Goal: Task Accomplishment & Management: Use online tool/utility

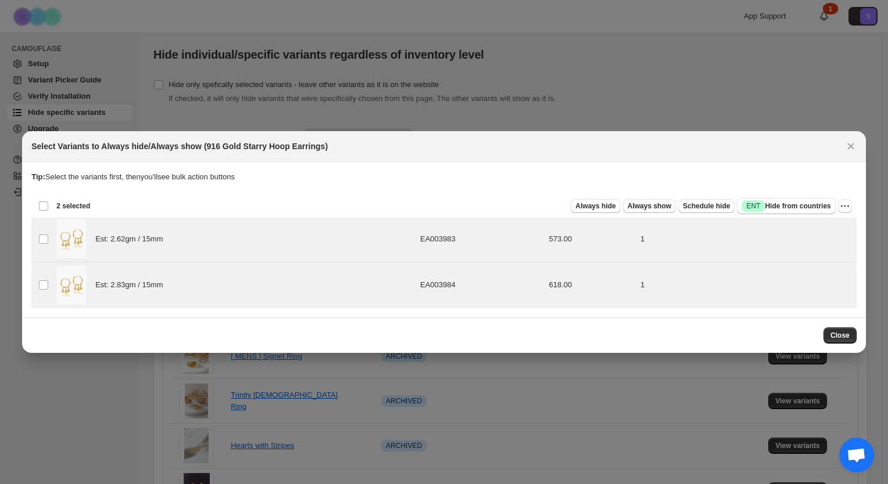
click at [654, 209] on span "Always show" at bounding box center [649, 206] width 44 height 9
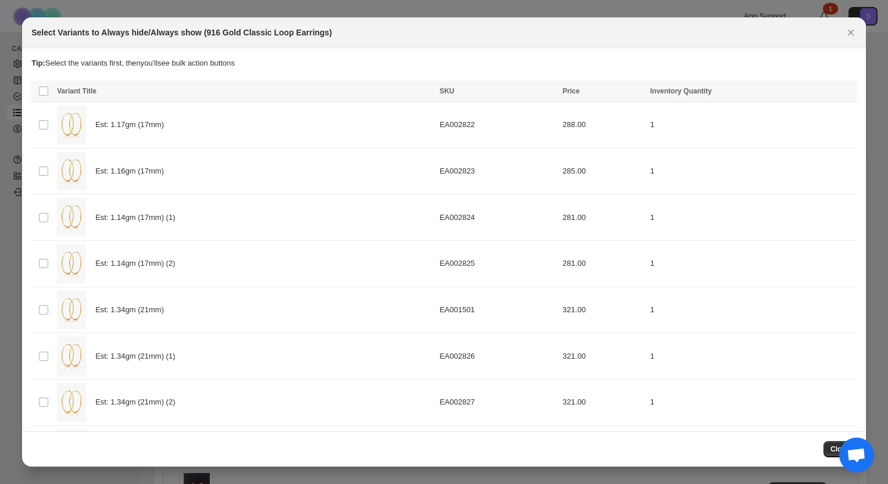
click at [38, 85] on th "Select all product variants" at bounding box center [42, 91] width 22 height 21
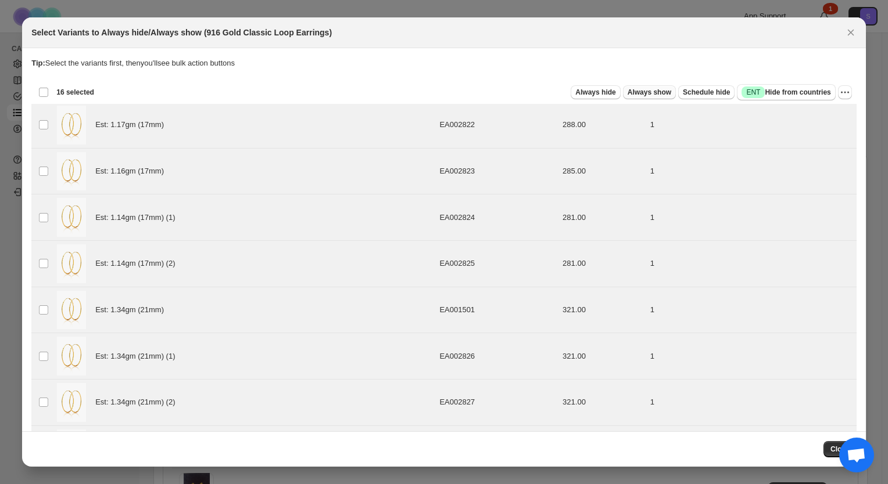
click at [659, 96] on span "Always show" at bounding box center [649, 92] width 44 height 9
click at [658, 95] on span "Always show" at bounding box center [649, 92] width 44 height 9
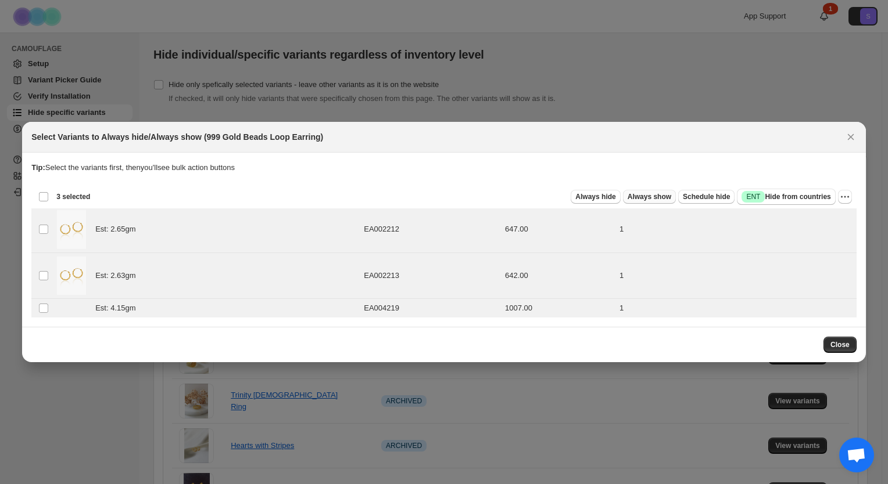
click at [656, 196] on span "Always show" at bounding box center [649, 196] width 44 height 9
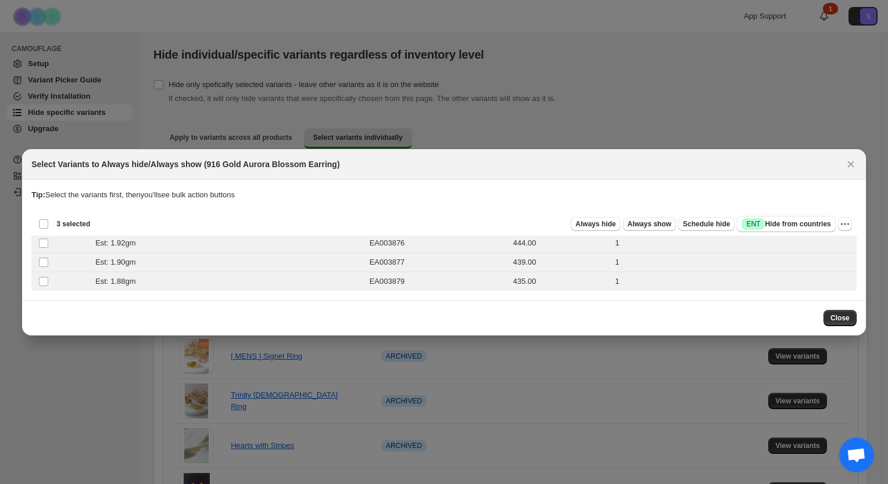
click at [660, 225] on span "Always show" at bounding box center [649, 224] width 44 height 9
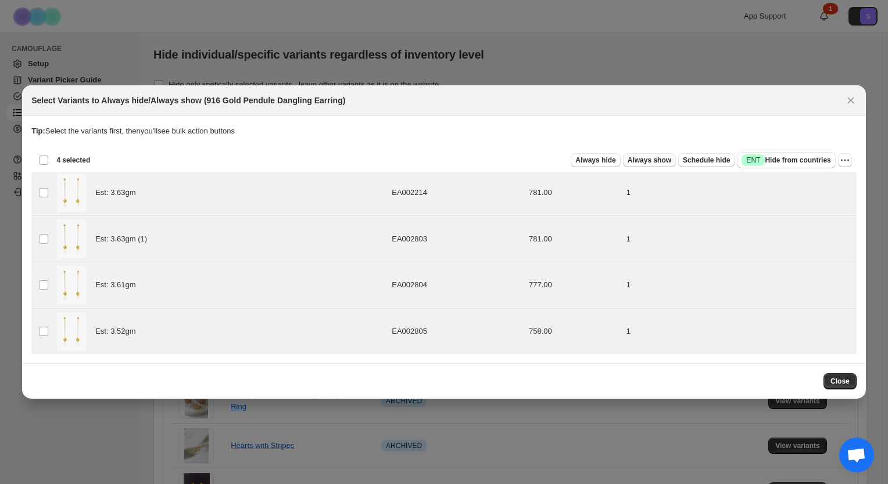
click at [651, 157] on span "Always show" at bounding box center [649, 160] width 44 height 9
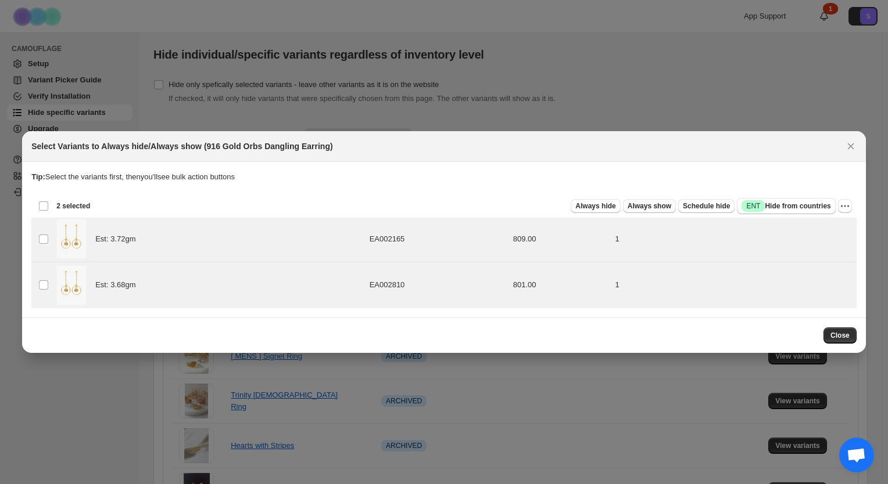
click at [663, 207] on span "Always show" at bounding box center [649, 206] width 44 height 9
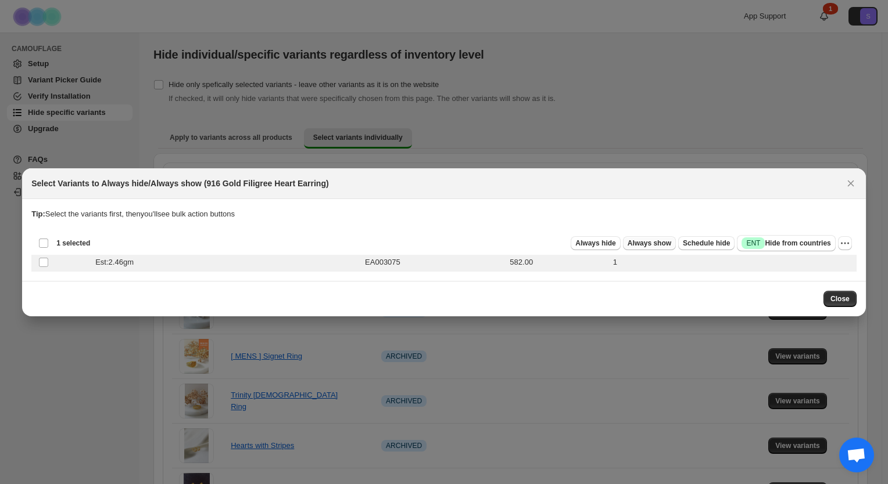
click at [670, 245] on span "Always show" at bounding box center [649, 243] width 44 height 9
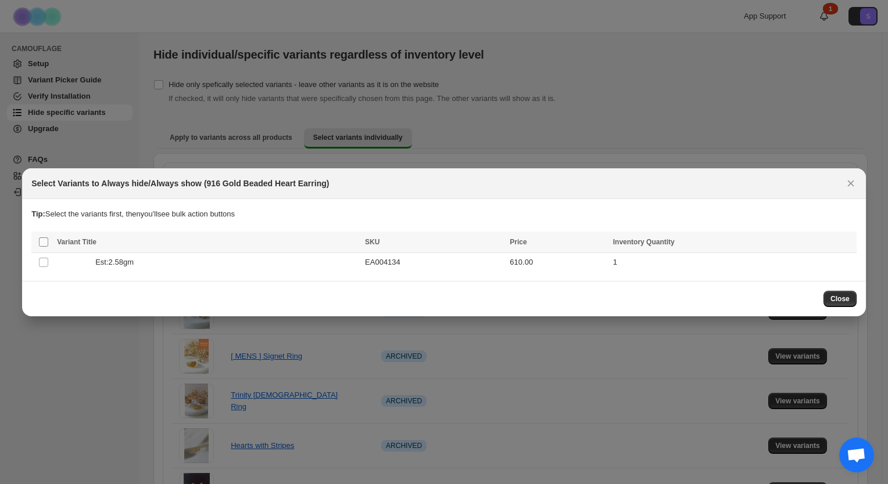
click at [42, 247] on span ":r4:" at bounding box center [43, 242] width 10 height 10
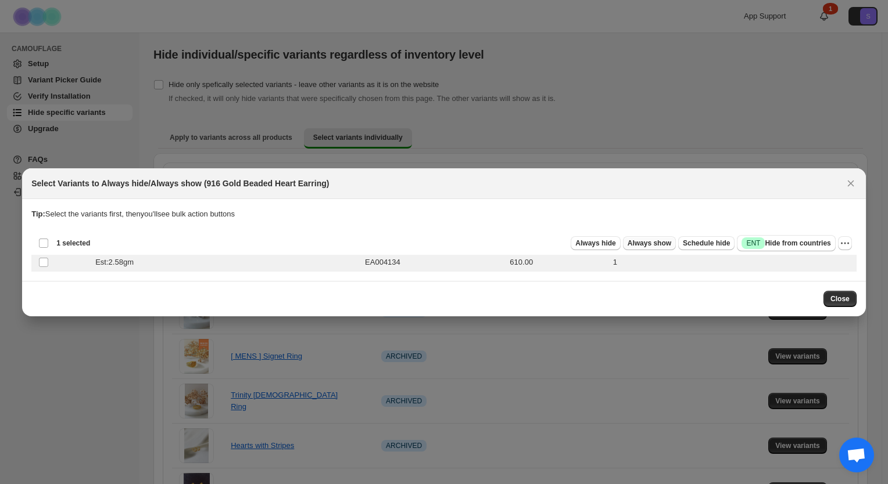
click at [659, 246] on span "Always show" at bounding box center [649, 243] width 44 height 9
